Goal: Transaction & Acquisition: Purchase product/service

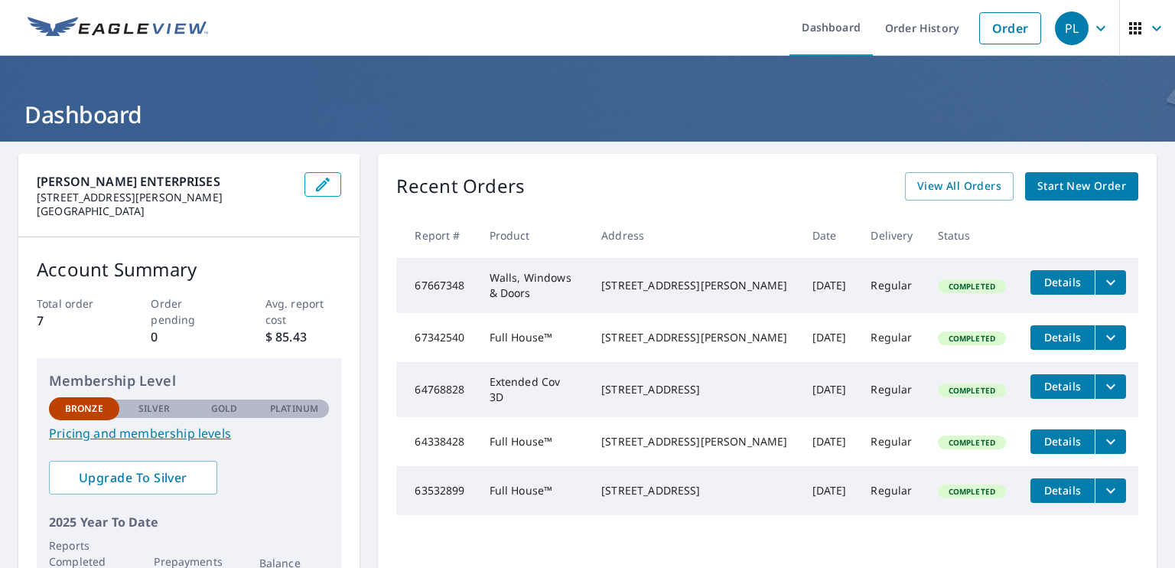
click at [1067, 184] on span "Start New Order" at bounding box center [1082, 186] width 89 height 19
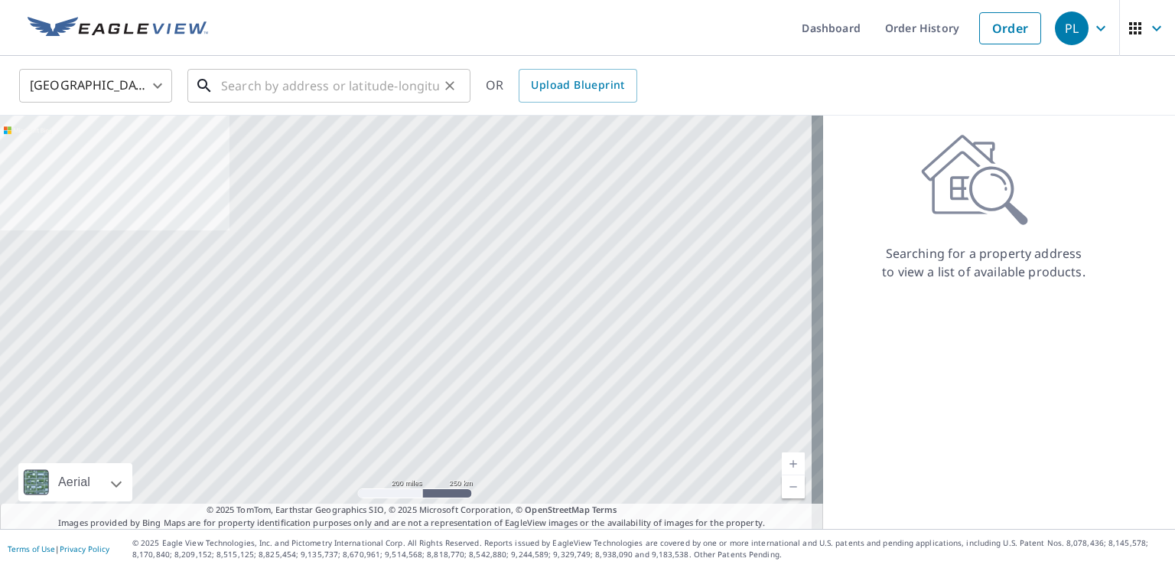
click at [332, 83] on input "text" at bounding box center [330, 85] width 218 height 43
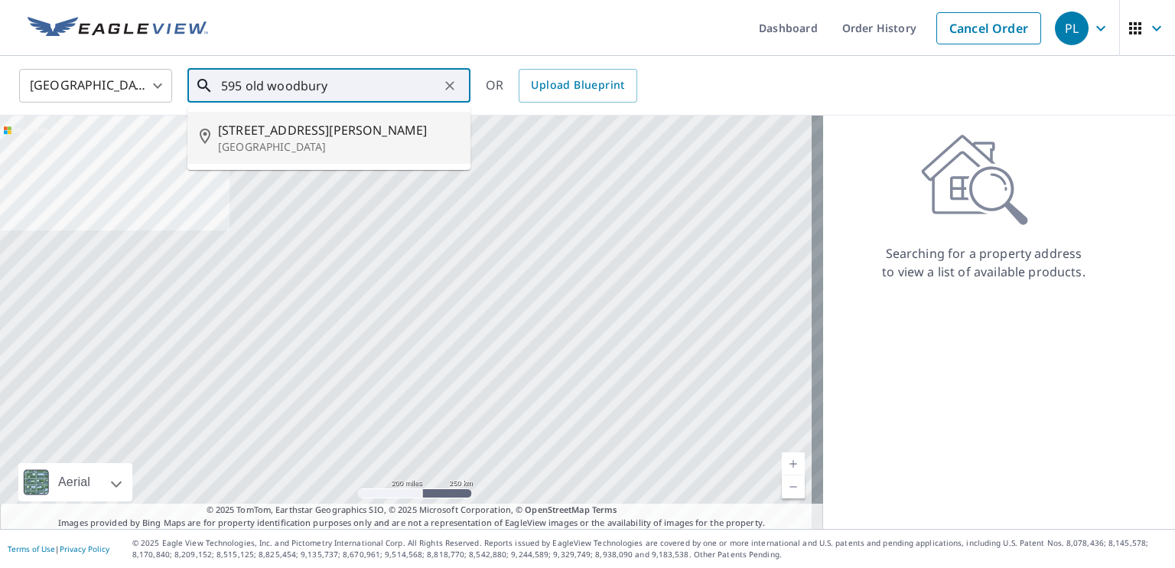
click at [311, 129] on span "[STREET_ADDRESS][PERSON_NAME]" at bounding box center [338, 130] width 240 height 18
type input "[STREET_ADDRESS][PERSON_NAME]"
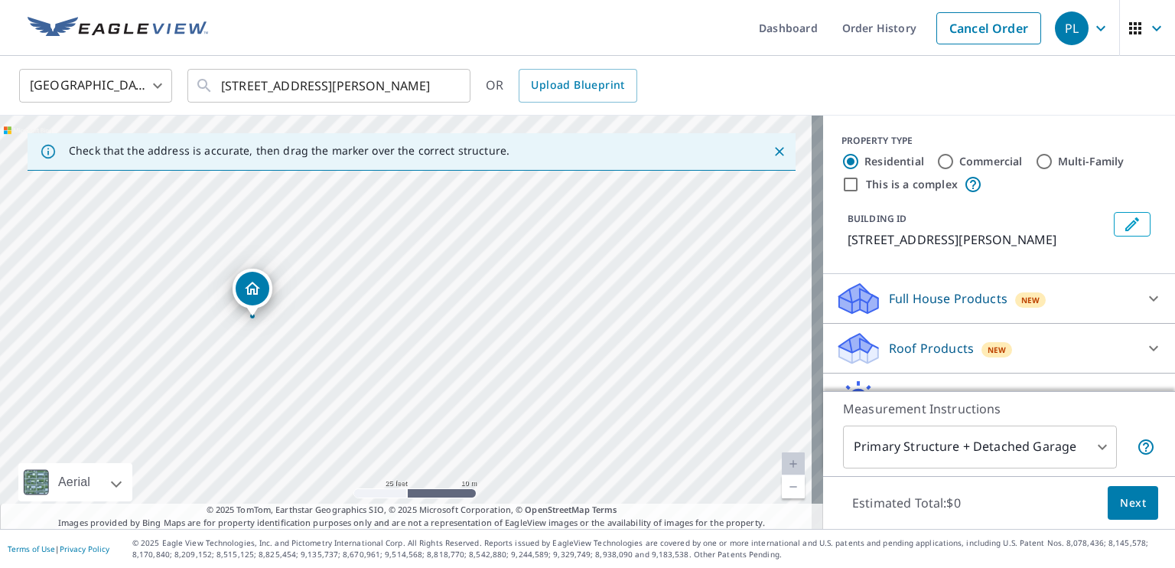
click at [250, 293] on icon "Dropped pin, building 1, Residential property, 595 Old Woodbury Rd Southbury, C…" at bounding box center [252, 288] width 18 height 18
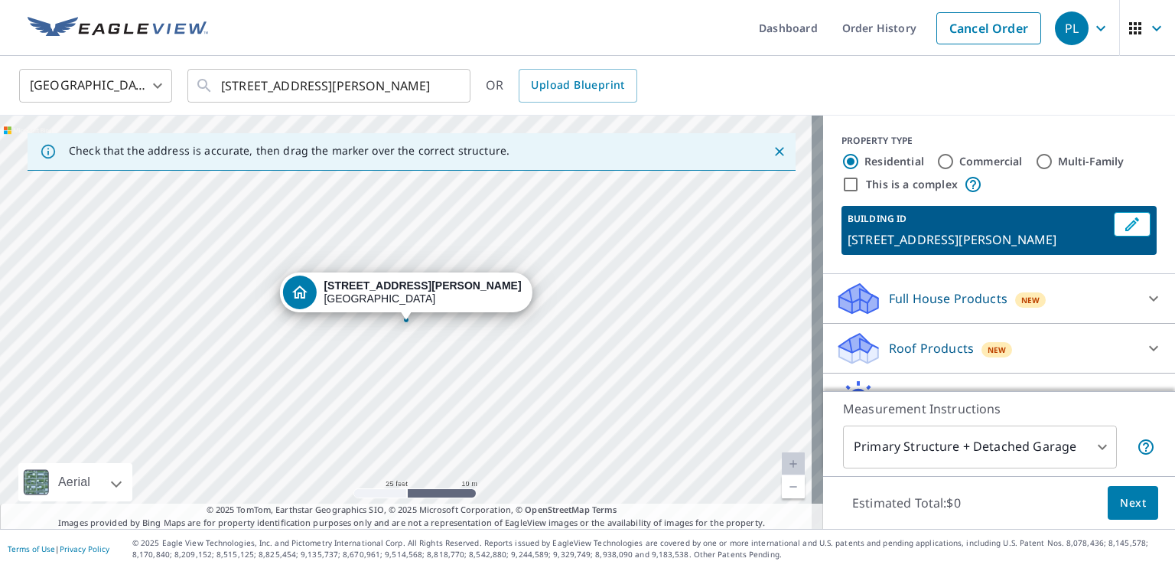
click at [1093, 447] on body "PL PL Dashboard Order History Cancel Order PL [GEOGRAPHIC_DATA] [GEOGRAPHIC_DAT…" at bounding box center [587, 284] width 1175 height 568
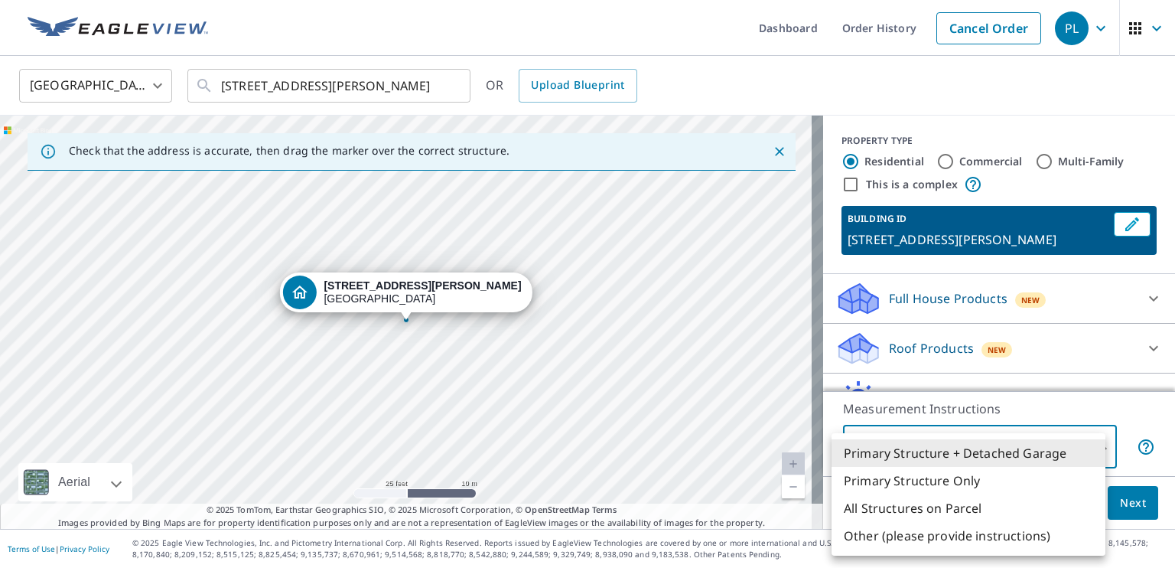
click at [992, 483] on li "Primary Structure Only" at bounding box center [969, 481] width 274 height 28
type input "2"
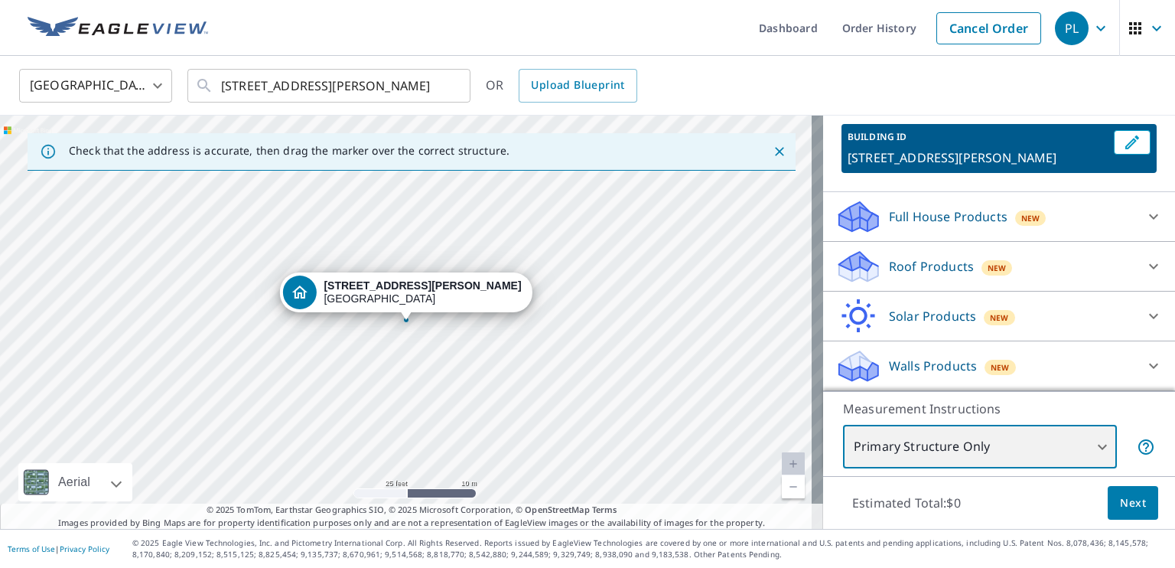
scroll to position [99, 0]
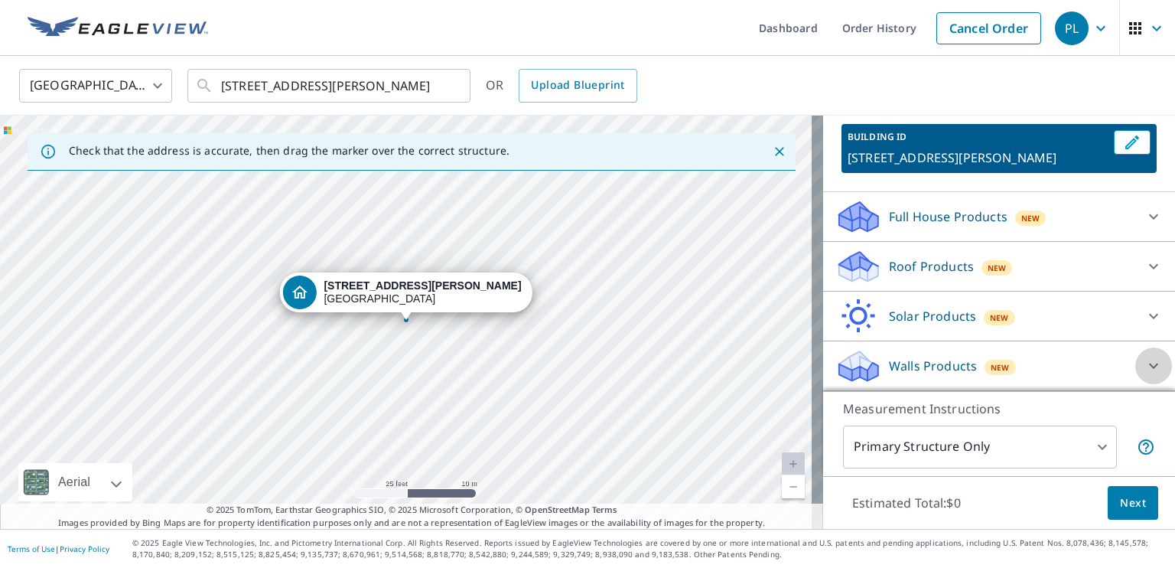
click at [1135, 358] on div at bounding box center [1153, 365] width 37 height 37
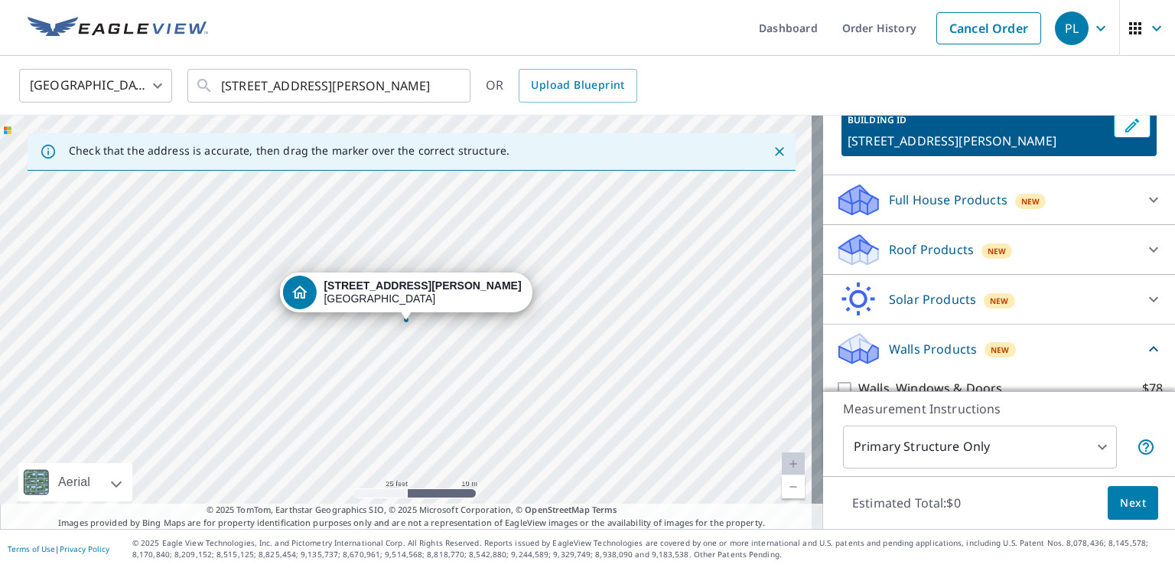
click at [1064, 367] on div "Walls Products New" at bounding box center [990, 349] width 309 height 36
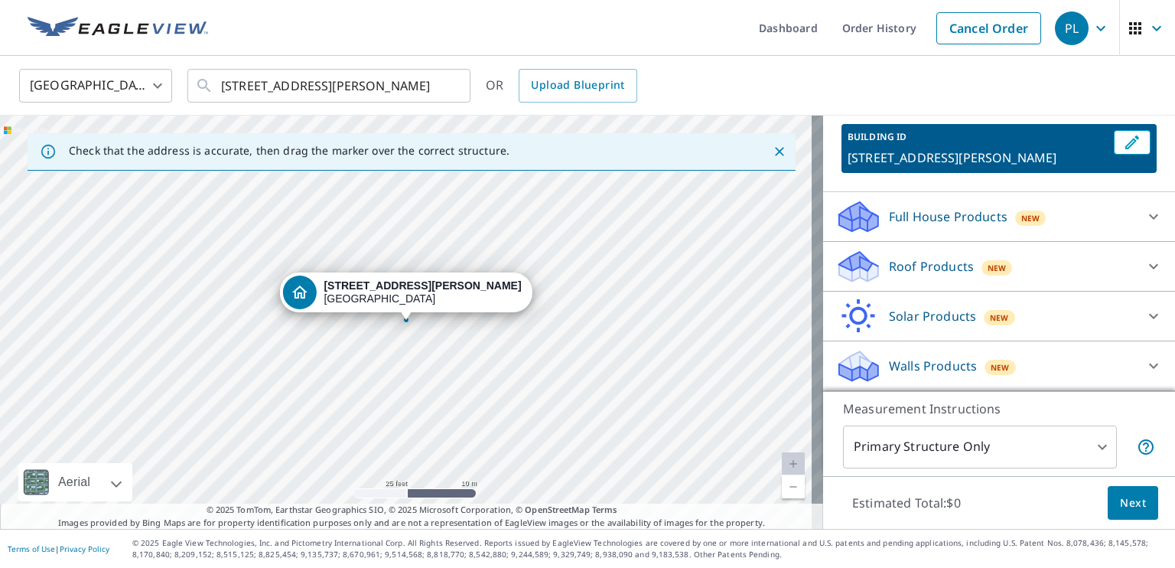
click at [1034, 359] on div "Walls Products New" at bounding box center [986, 366] width 300 height 36
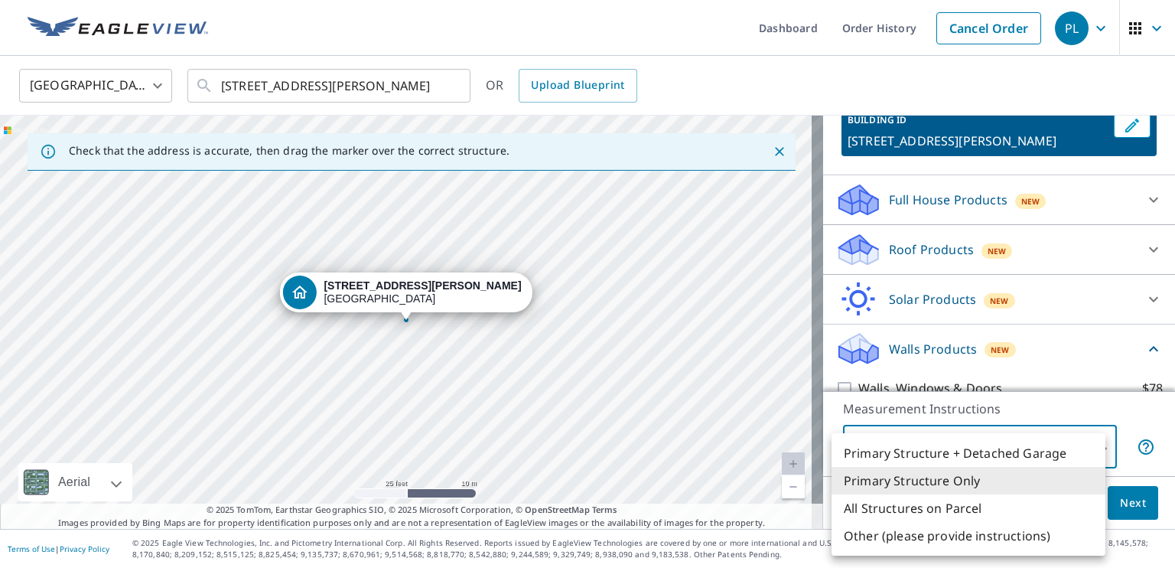
click at [1081, 445] on body "PL PL Dashboard Order History Cancel Order PL [GEOGRAPHIC_DATA] [GEOGRAPHIC_DAT…" at bounding box center [587, 284] width 1175 height 568
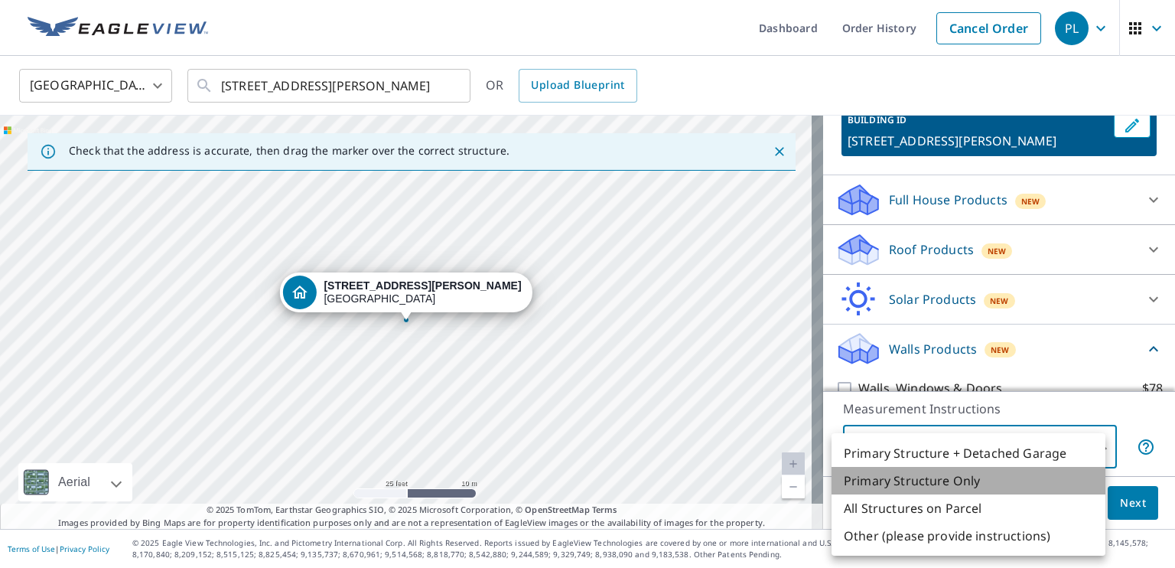
click at [965, 480] on li "Primary Structure Only" at bounding box center [969, 481] width 274 height 28
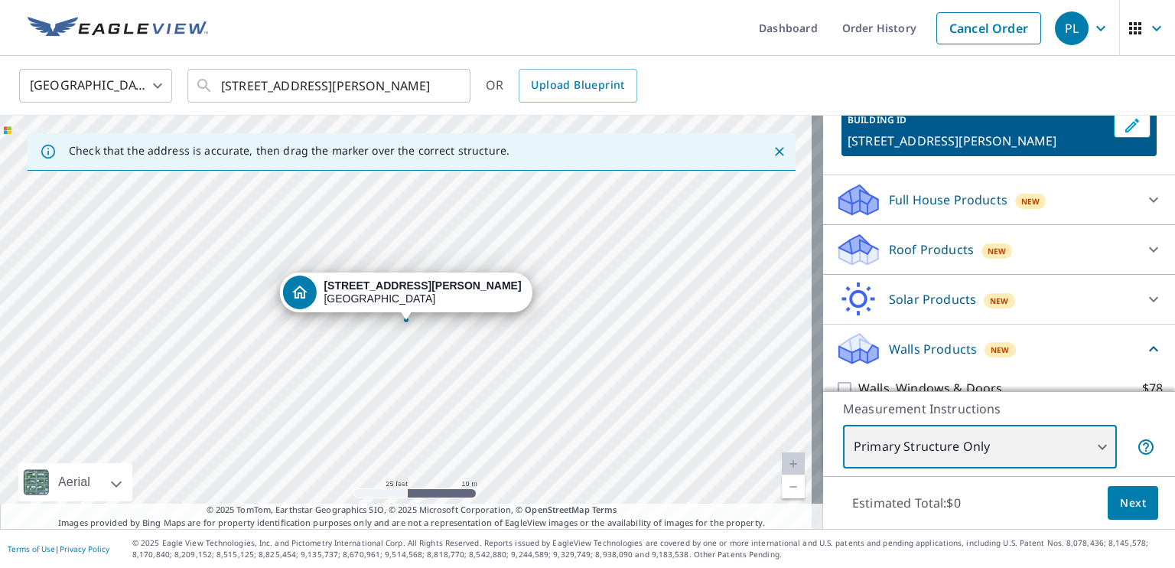
scroll to position [184, 0]
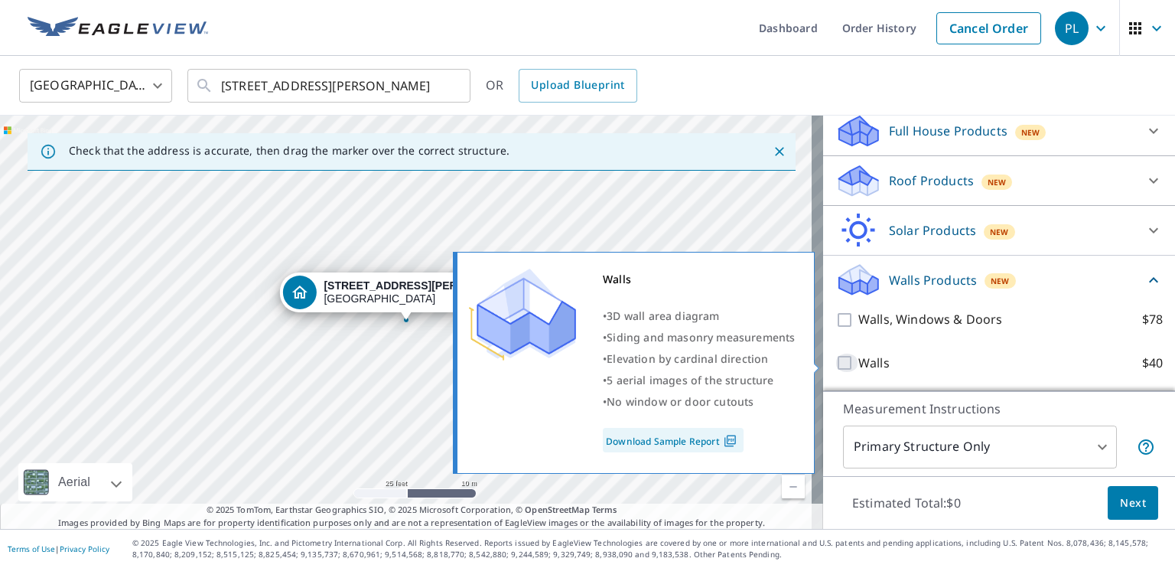
click at [836, 362] on input "Walls $40" at bounding box center [847, 362] width 23 height 18
checkbox input "true"
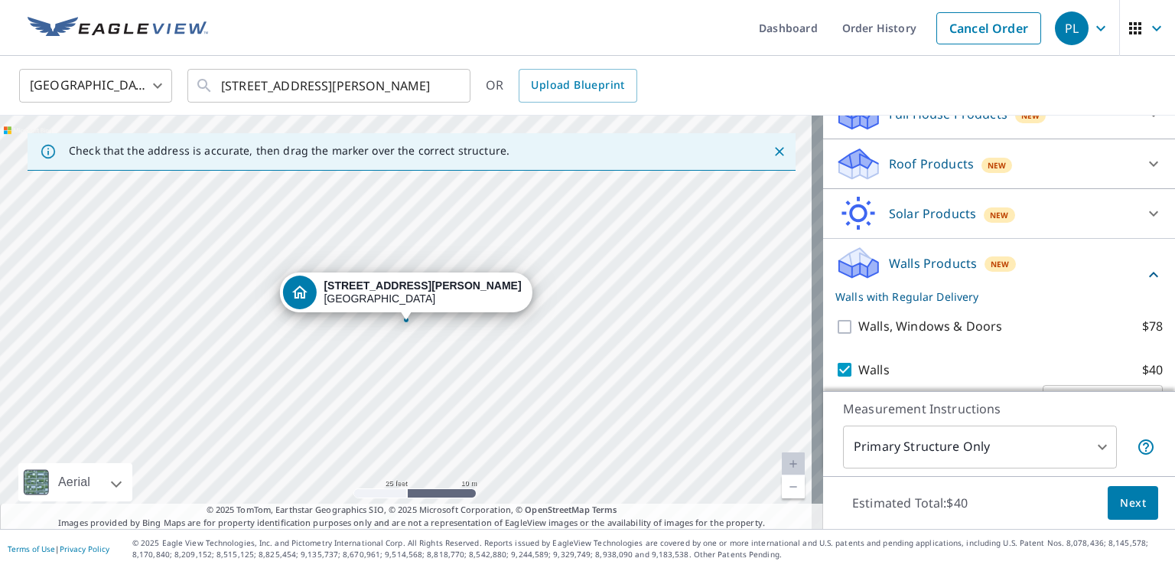
click at [1014, 405] on p "Measurement Instructions" at bounding box center [999, 408] width 312 height 18
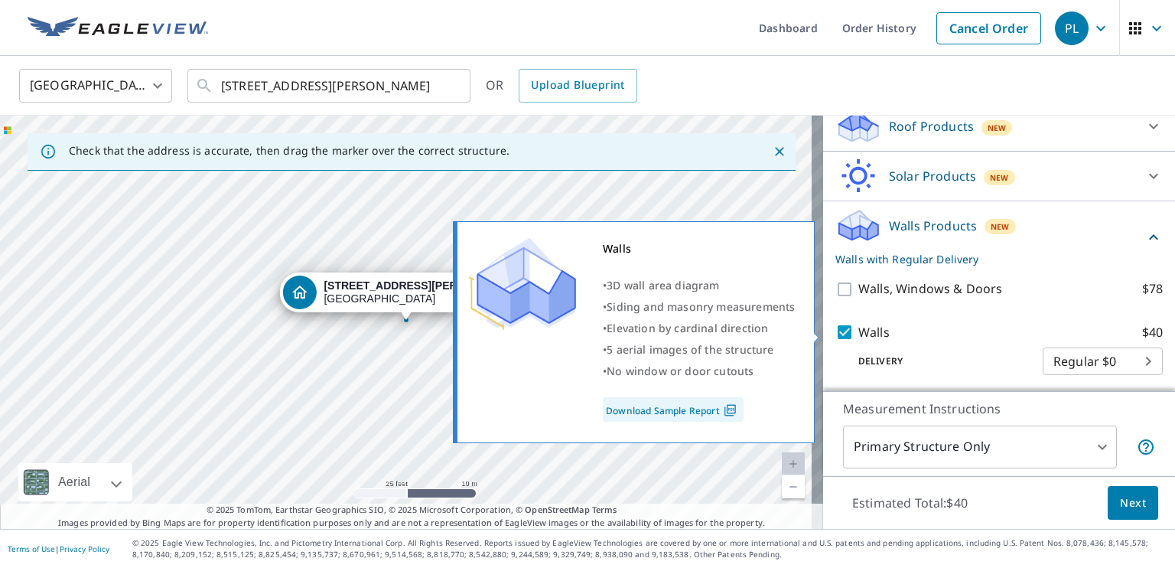
scroll to position [242, 0]
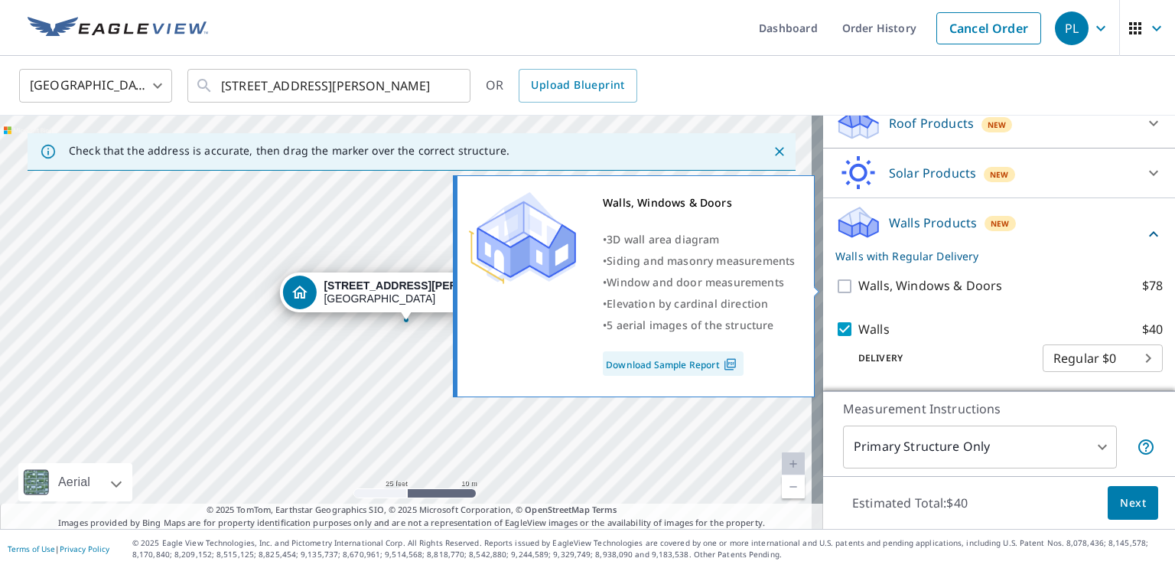
click at [836, 282] on input "Walls, Windows & Doors $78" at bounding box center [847, 286] width 23 height 18
checkbox input "true"
checkbox input "false"
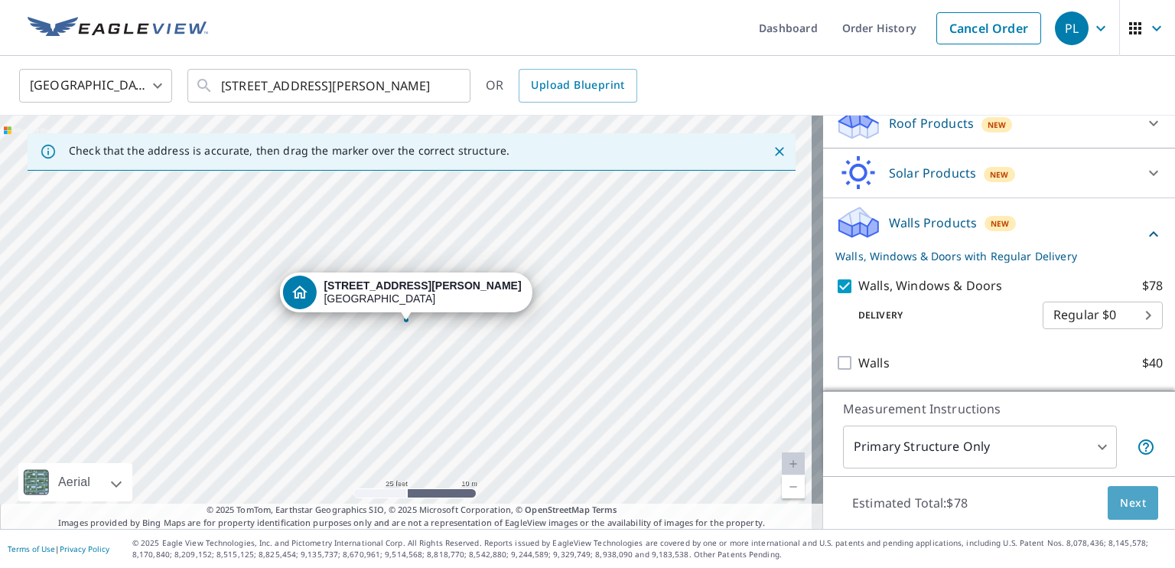
click at [1129, 504] on span "Next" at bounding box center [1133, 503] width 26 height 19
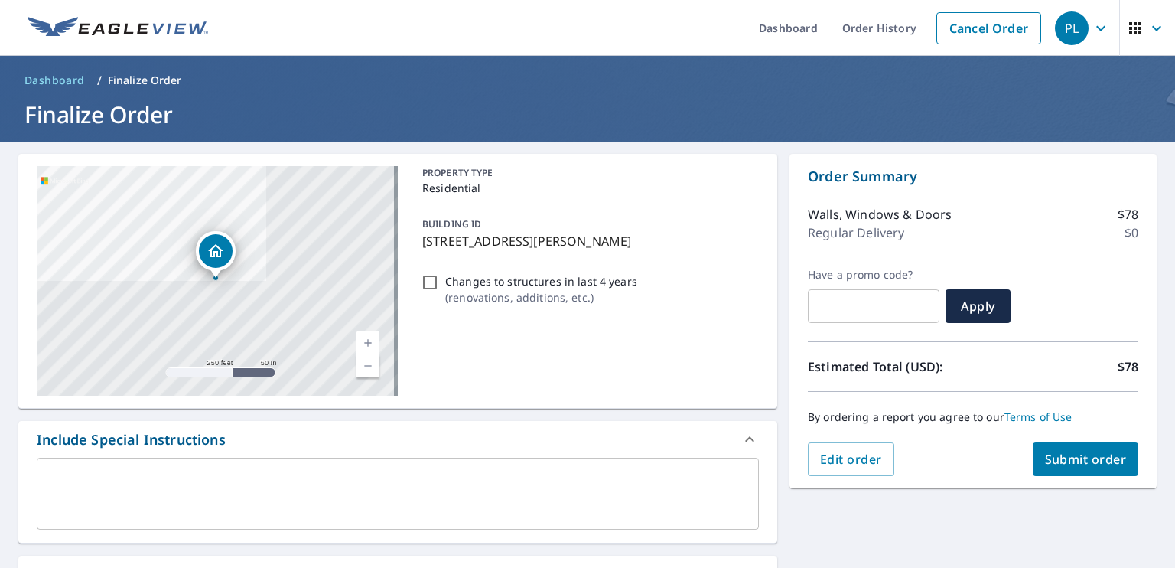
click at [1071, 460] on span "Submit order" at bounding box center [1086, 459] width 82 height 17
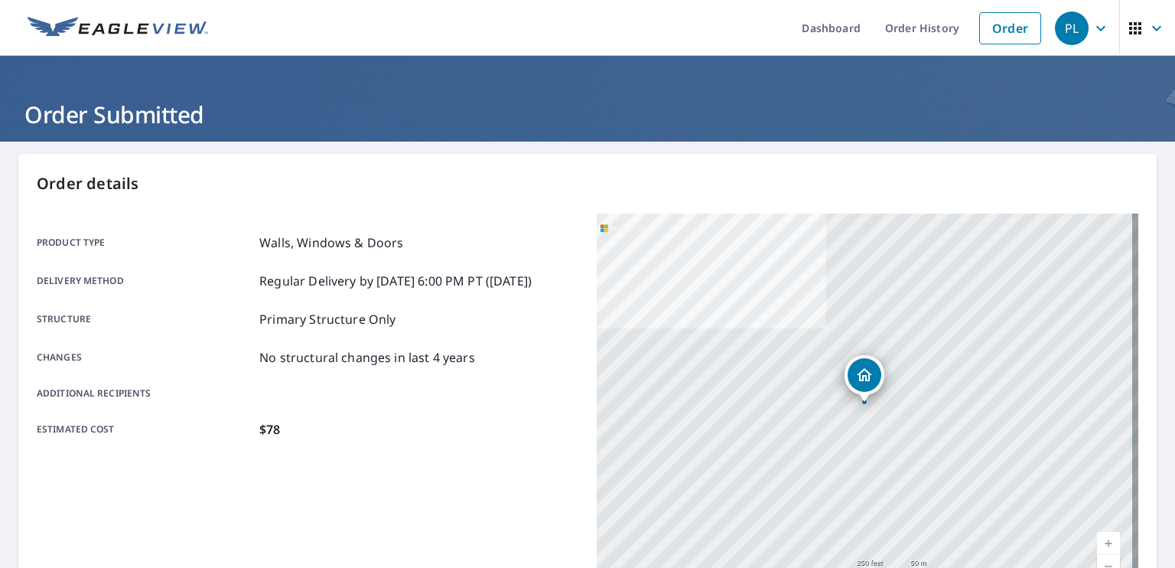
click at [568, 8] on ul "Dashboard Order History Order" at bounding box center [633, 28] width 832 height 56
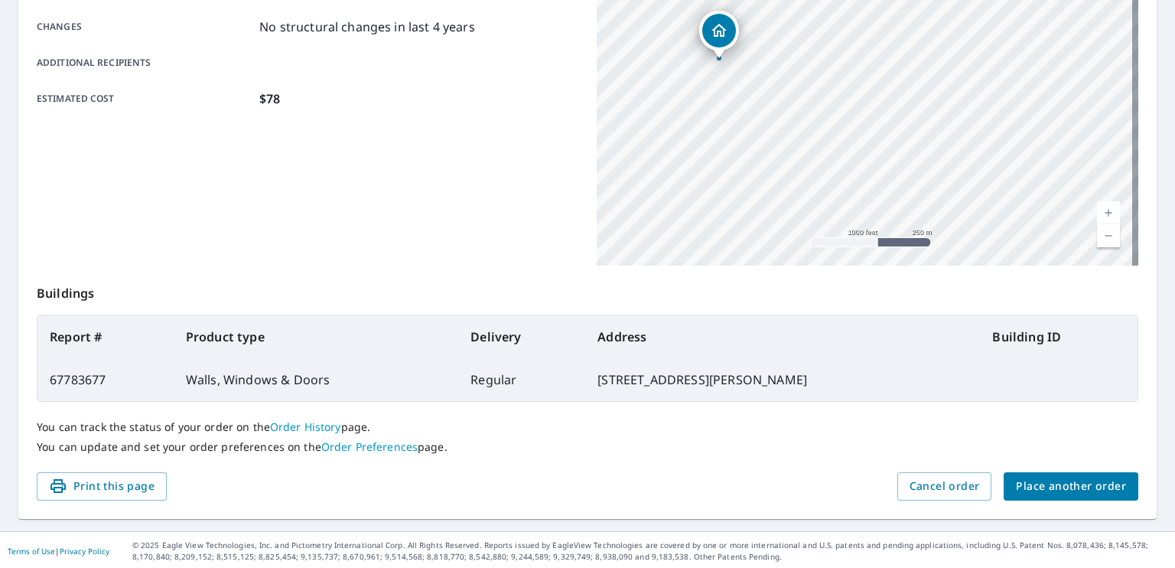
scroll to position [331, 0]
